Goal: Task Accomplishment & Management: Manage account settings

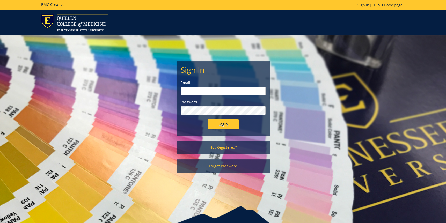
type input "[EMAIL_ADDRESS][DOMAIN_NAME]"
click at [214, 122] on input "Login" at bounding box center [223, 124] width 31 height 10
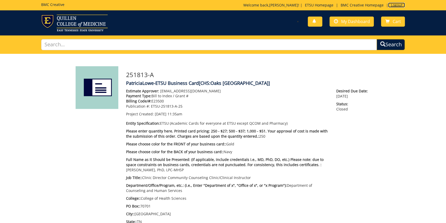
click at [397, 3] on link "Logout" at bounding box center [396, 5] width 17 height 5
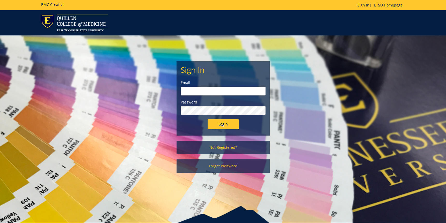
type input "[EMAIL_ADDRESS][DOMAIN_NAME]"
click at [216, 126] on input "Login" at bounding box center [223, 124] width 31 height 10
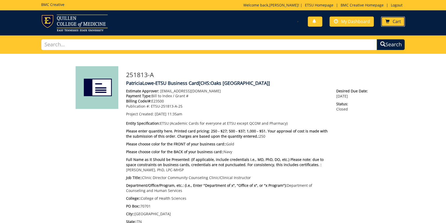
click at [392, 21] on link "Cart" at bounding box center [393, 22] width 24 height 10
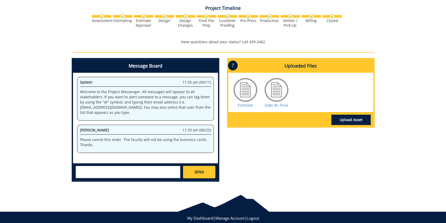
scroll to position [317, 0]
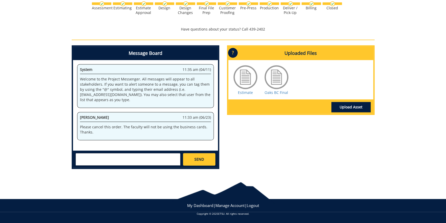
click at [82, 161] on textarea at bounding box center [128, 159] width 105 height 12
type textarea "Please cancel this order. The faculty member has left the university."
click at [206, 156] on link "SEND" at bounding box center [199, 159] width 32 height 12
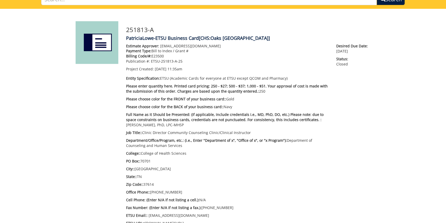
scroll to position [0, 0]
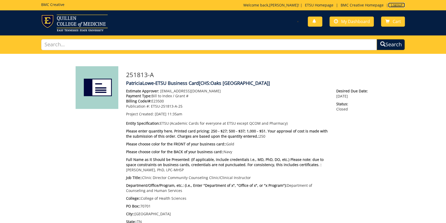
click at [395, 4] on link "Logout" at bounding box center [396, 5] width 17 height 5
